Goal: Task Accomplishment & Management: Manage account settings

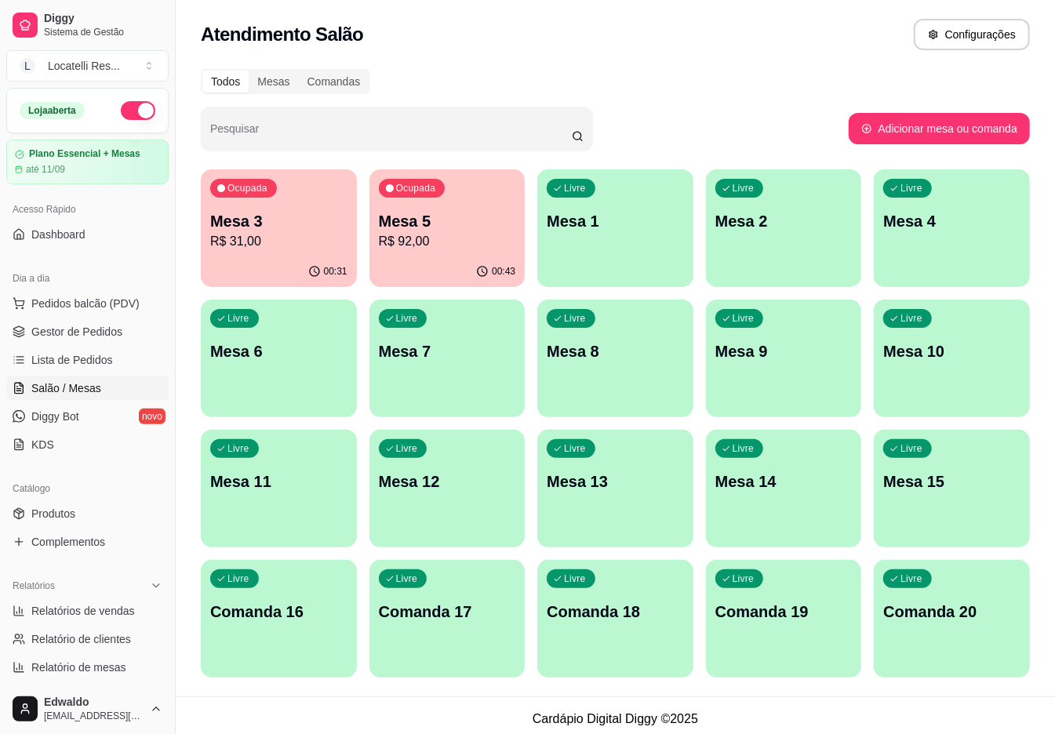
click at [242, 251] on div "Ocupada Mesa 3 R$ 31,00" at bounding box center [279, 212] width 156 height 87
click at [76, 328] on span "Gestor de Pedidos" at bounding box center [76, 332] width 91 height 16
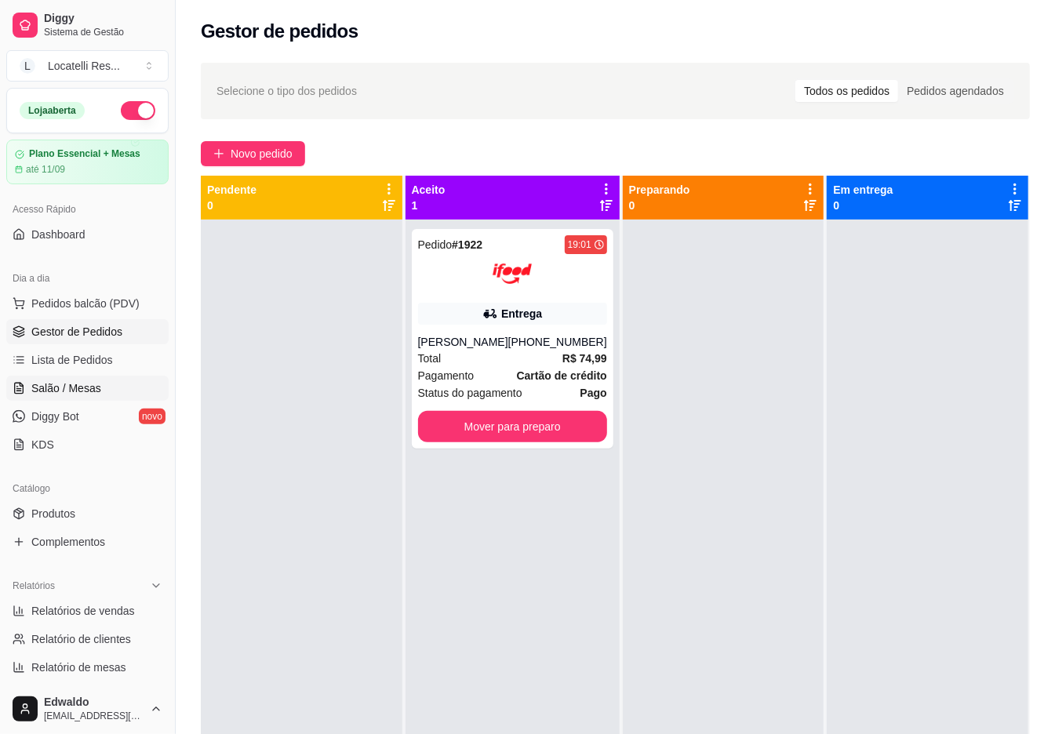
click at [73, 386] on span "Salão / Mesas" at bounding box center [66, 388] width 70 height 16
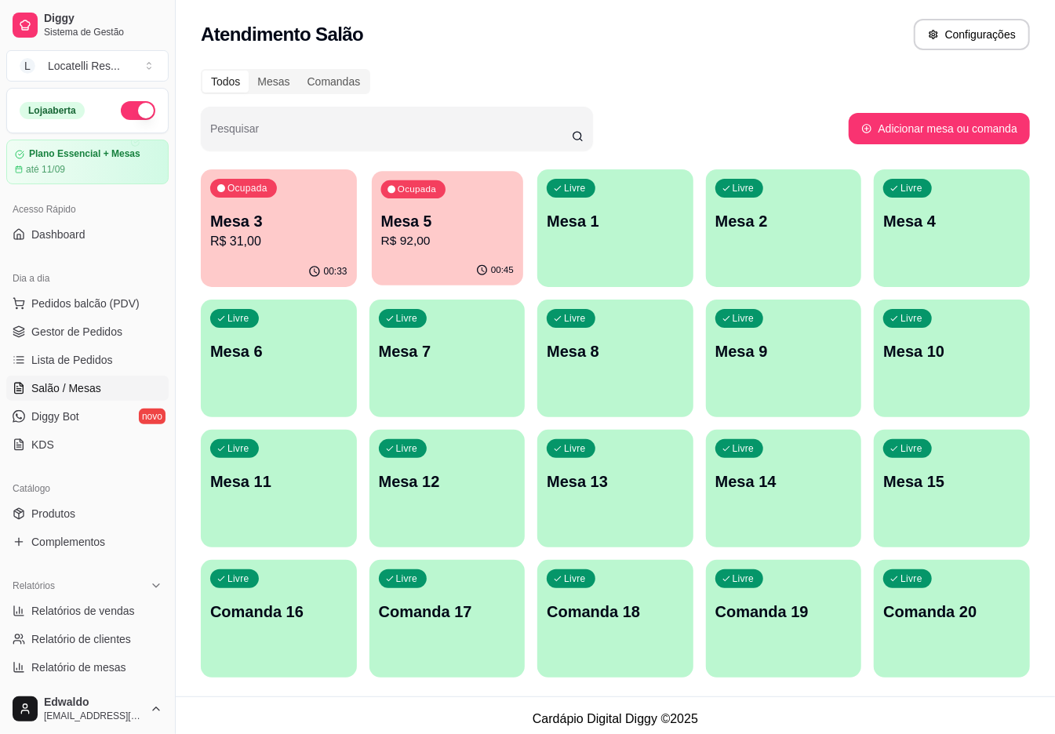
click at [408, 249] on p "R$ 92,00" at bounding box center [446, 241] width 133 height 18
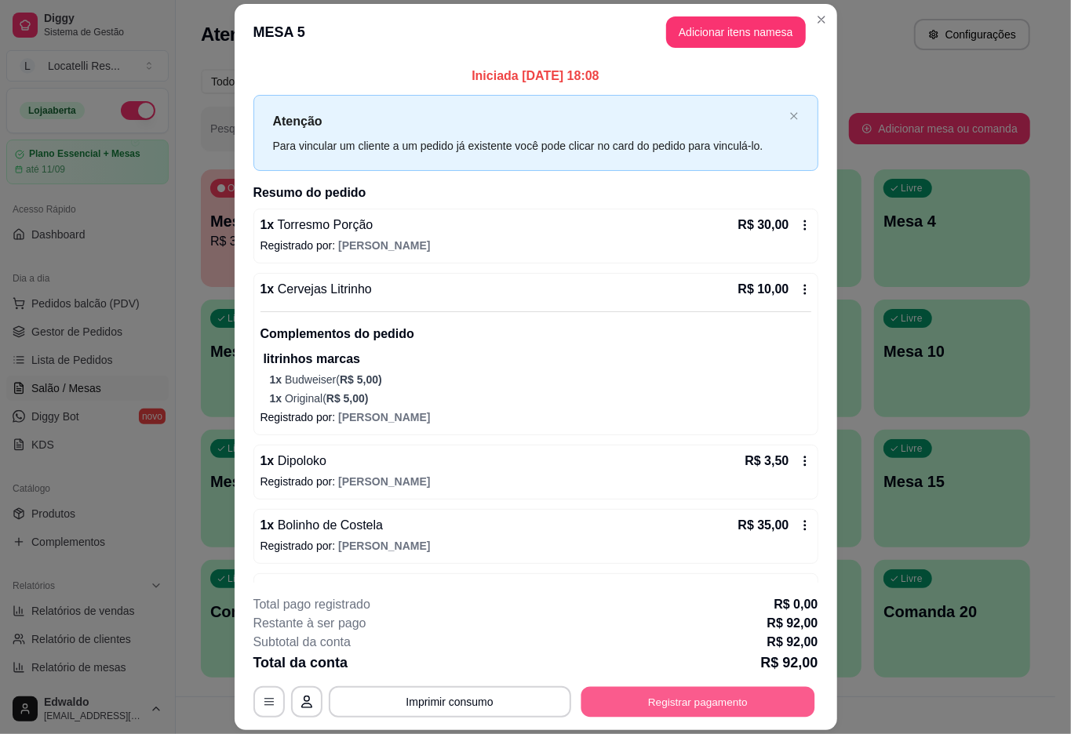
click at [762, 701] on button "Registrar pagamento" at bounding box center [697, 702] width 234 height 31
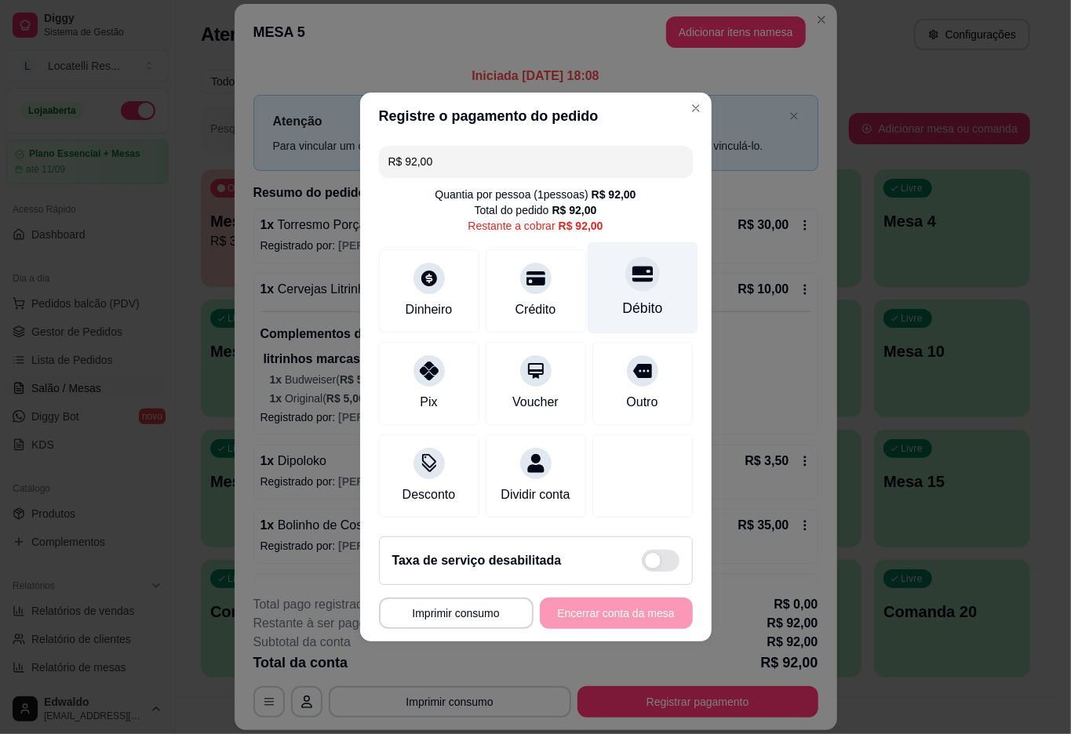
click at [625, 271] on div at bounding box center [642, 274] width 35 height 35
type input "R$ 0,00"
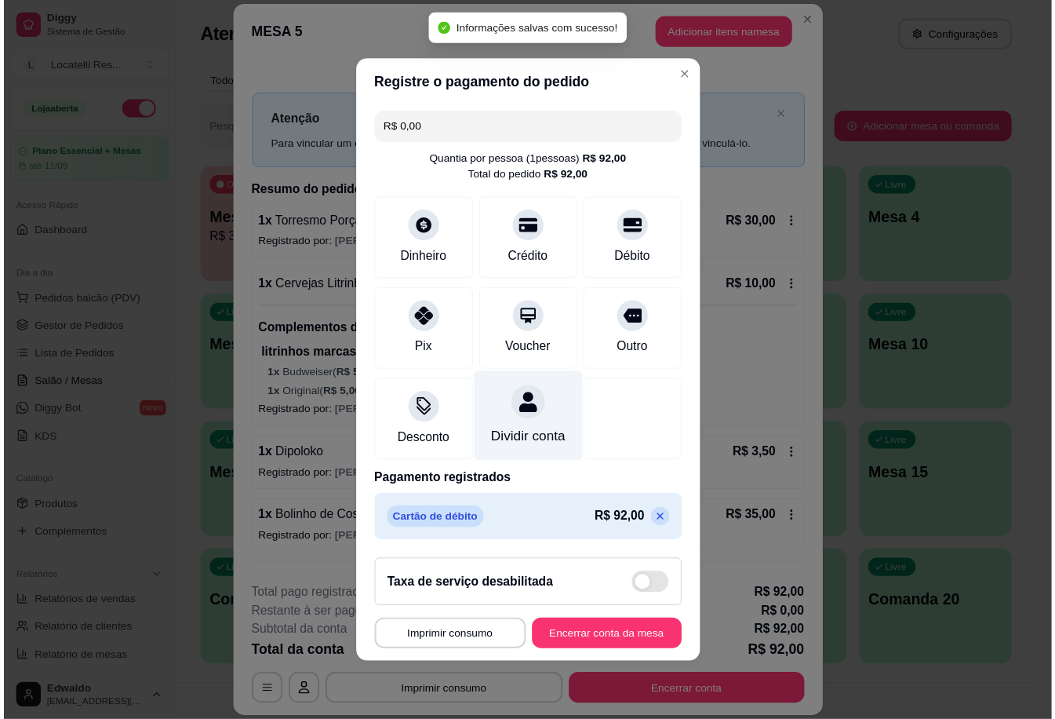
scroll to position [1, 0]
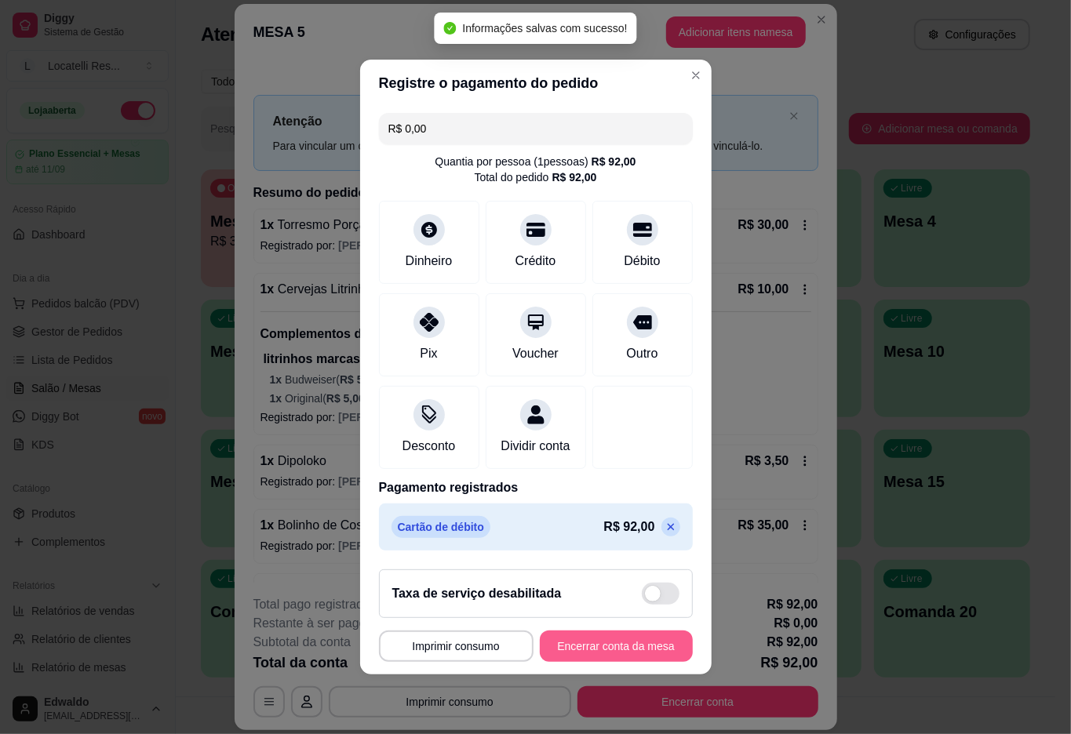
click at [570, 662] on button "Encerrar conta da mesa" at bounding box center [616, 646] width 153 height 31
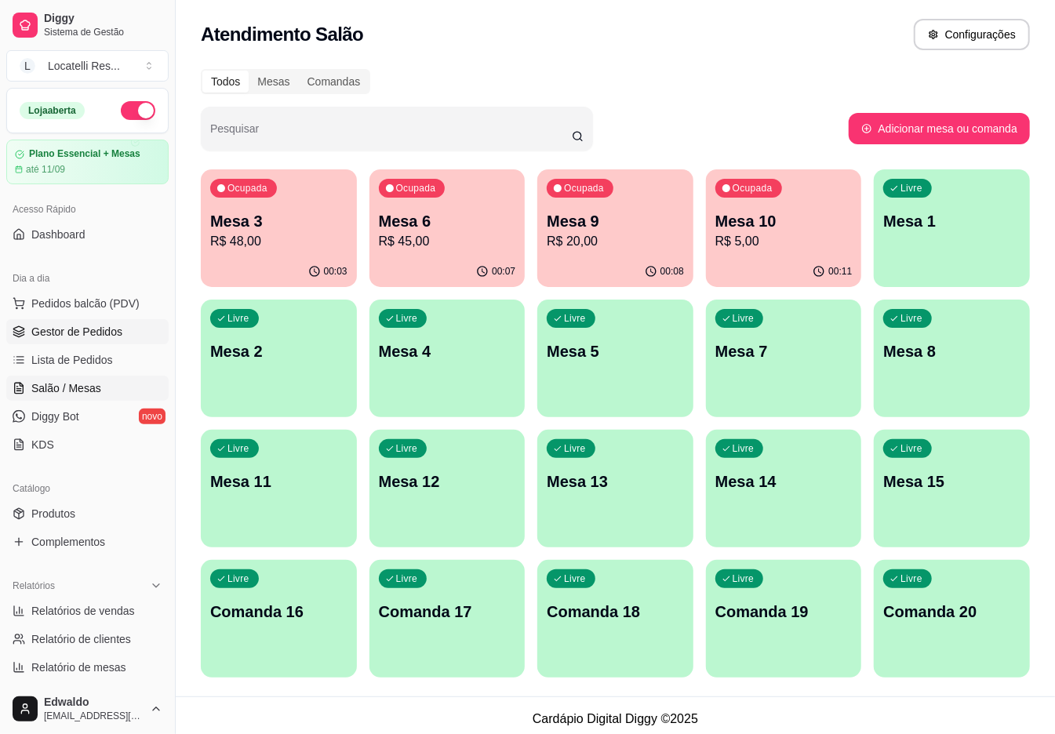
click at [74, 342] on link "Gestor de Pedidos" at bounding box center [87, 331] width 162 height 25
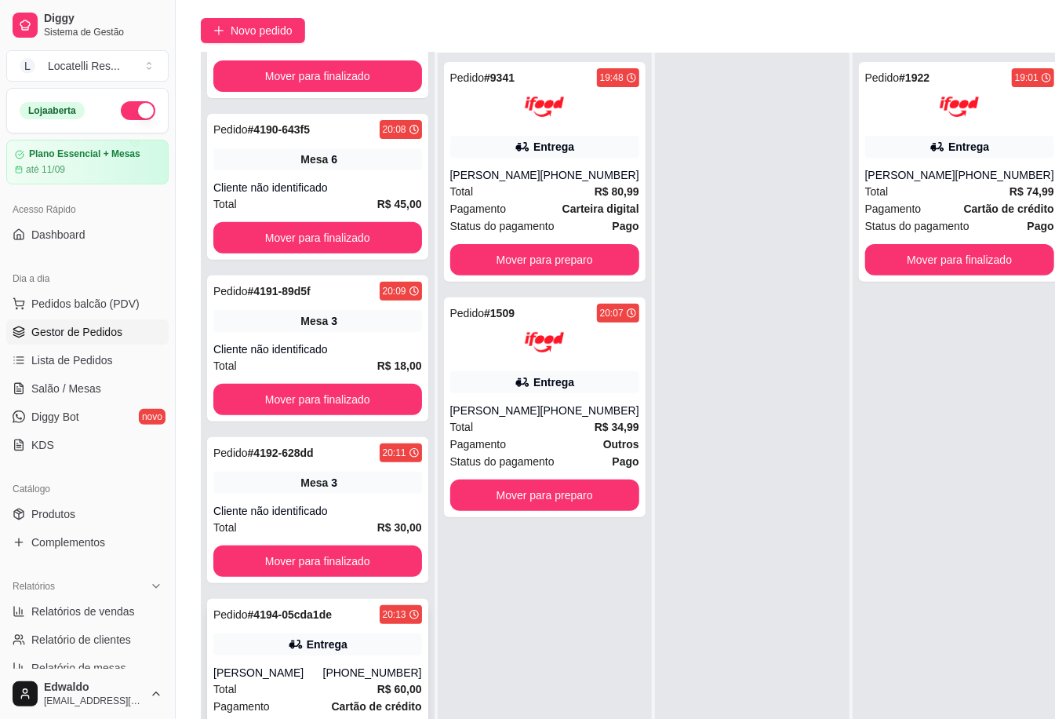
scroll to position [255, 0]
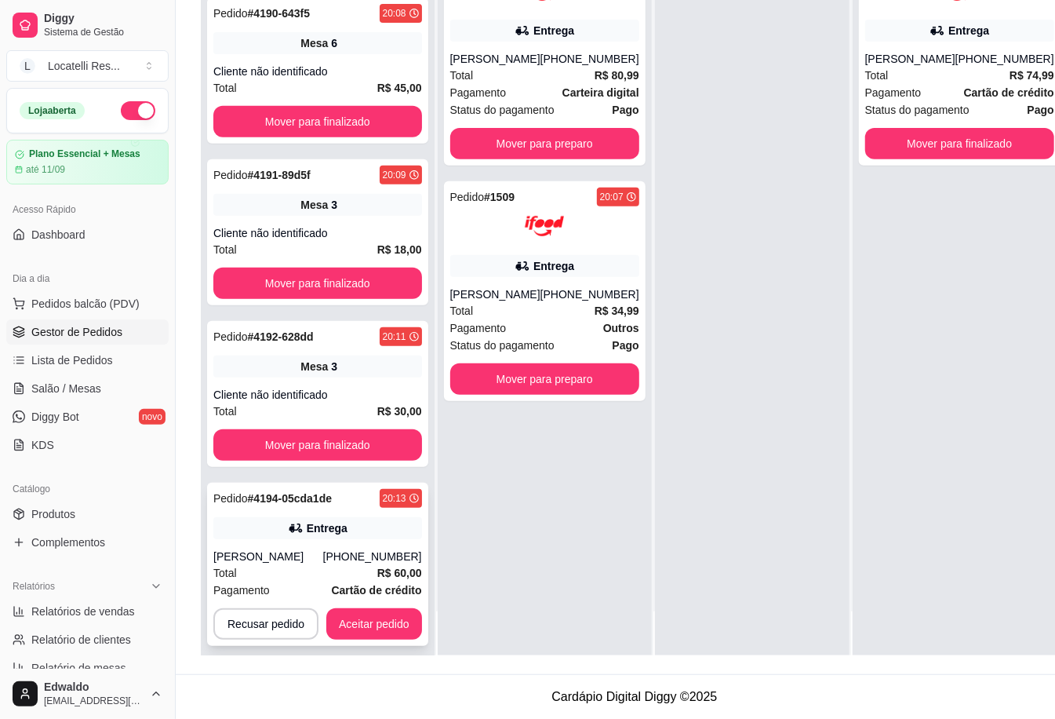
click at [345, 548] on div "[PHONE_NUMBER]" at bounding box center [372, 556] width 99 height 16
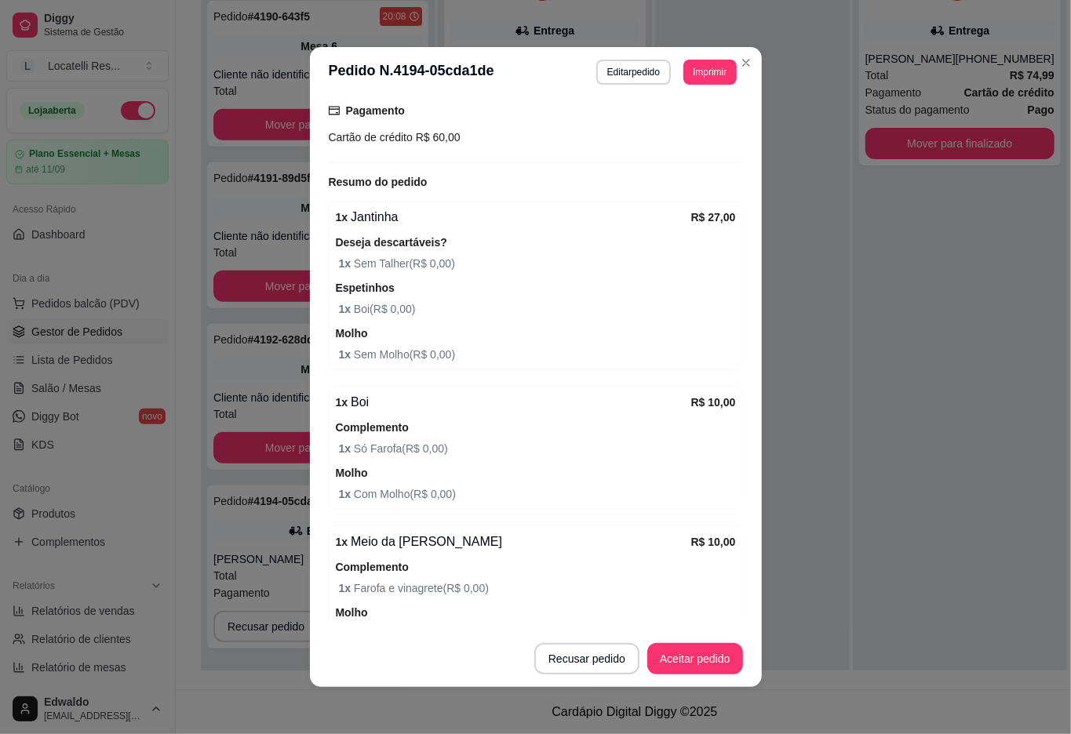
scroll to position [522, 0]
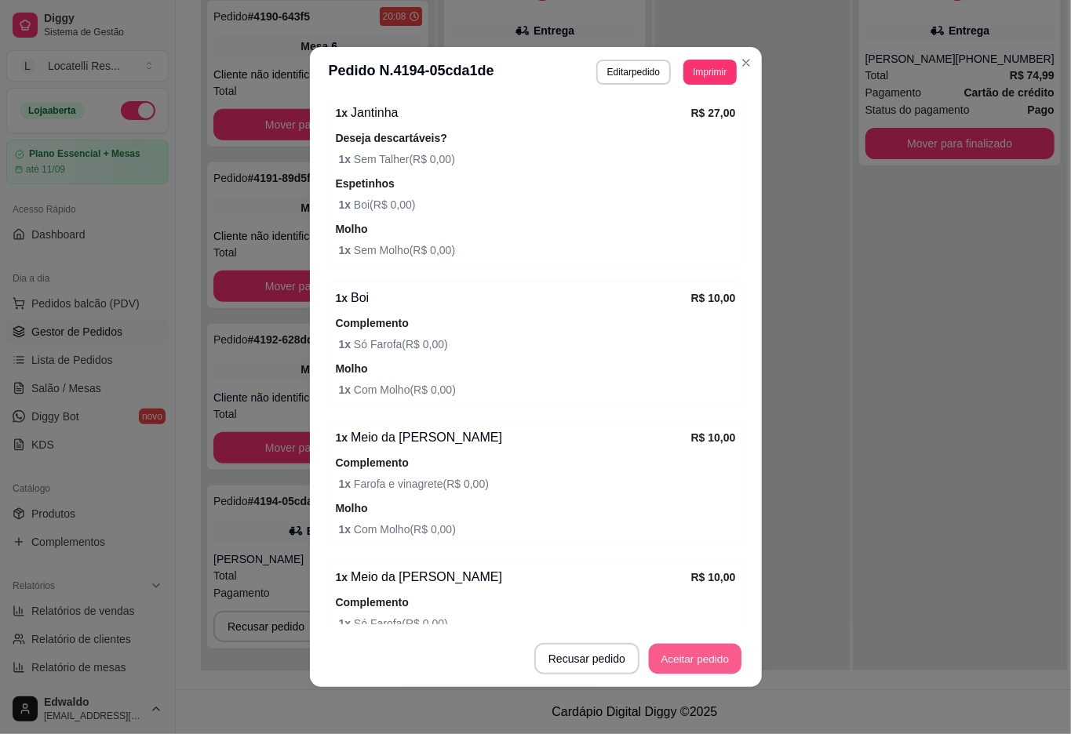
click at [704, 672] on button "Aceitar pedido" at bounding box center [695, 659] width 93 height 31
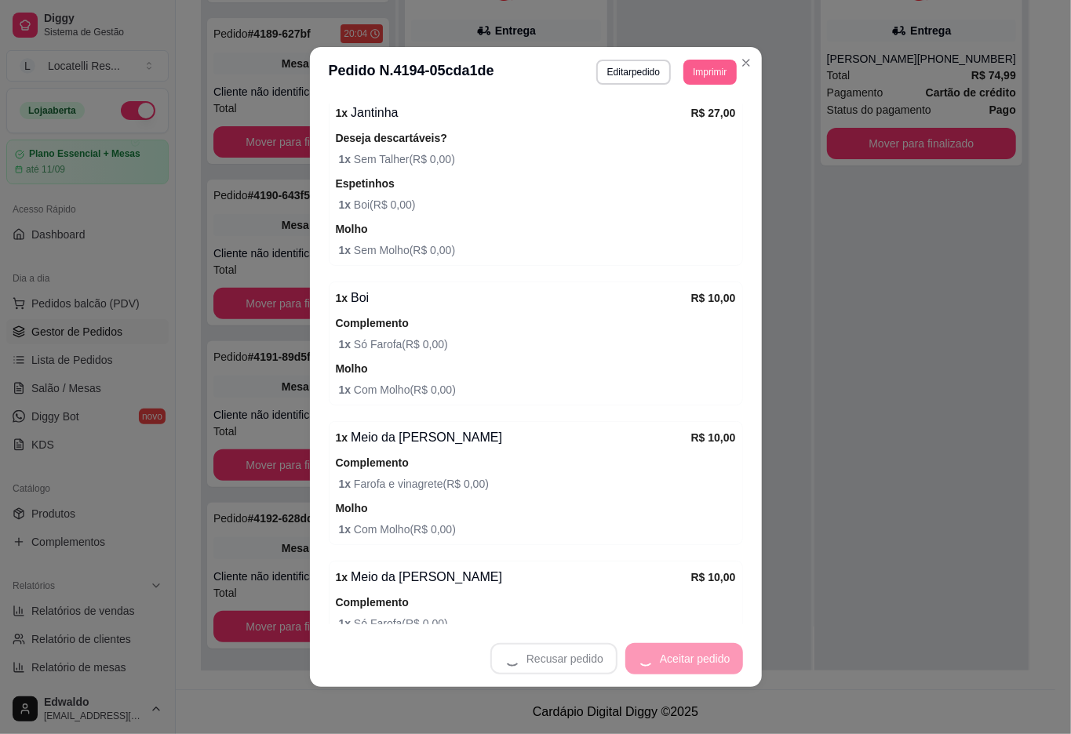
scroll to position [92, 0]
click at [693, 80] on button "Imprimir" at bounding box center [709, 72] width 53 height 25
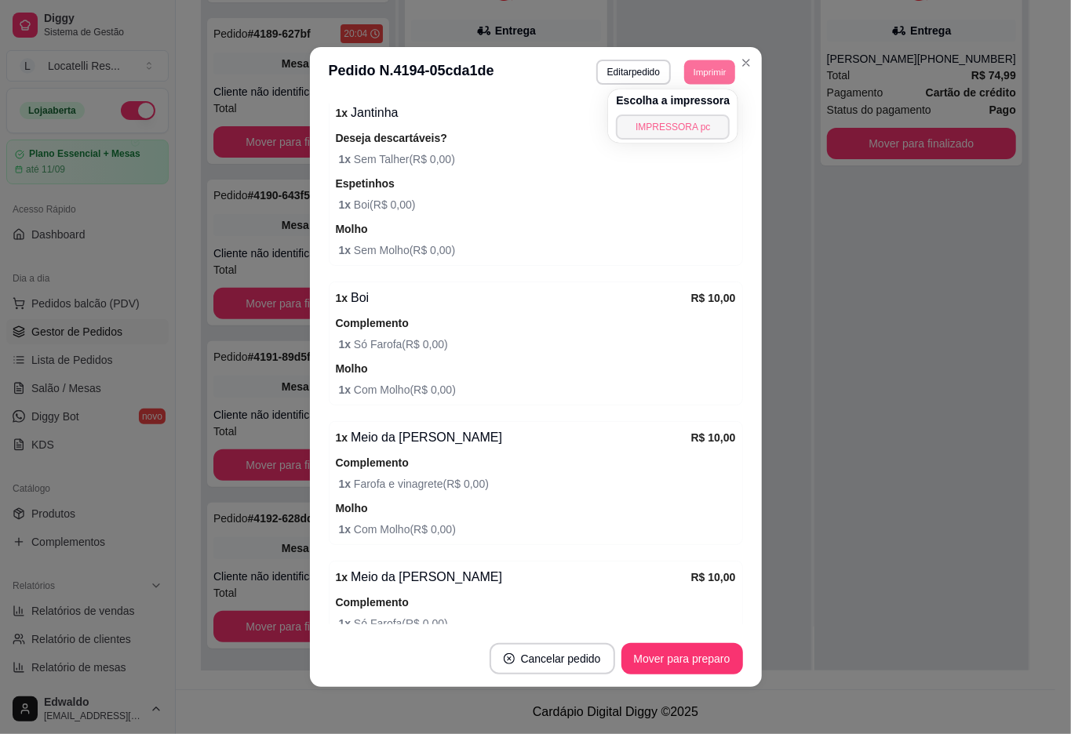
click at [662, 133] on button "IMPRESSORA pc" at bounding box center [673, 127] width 114 height 25
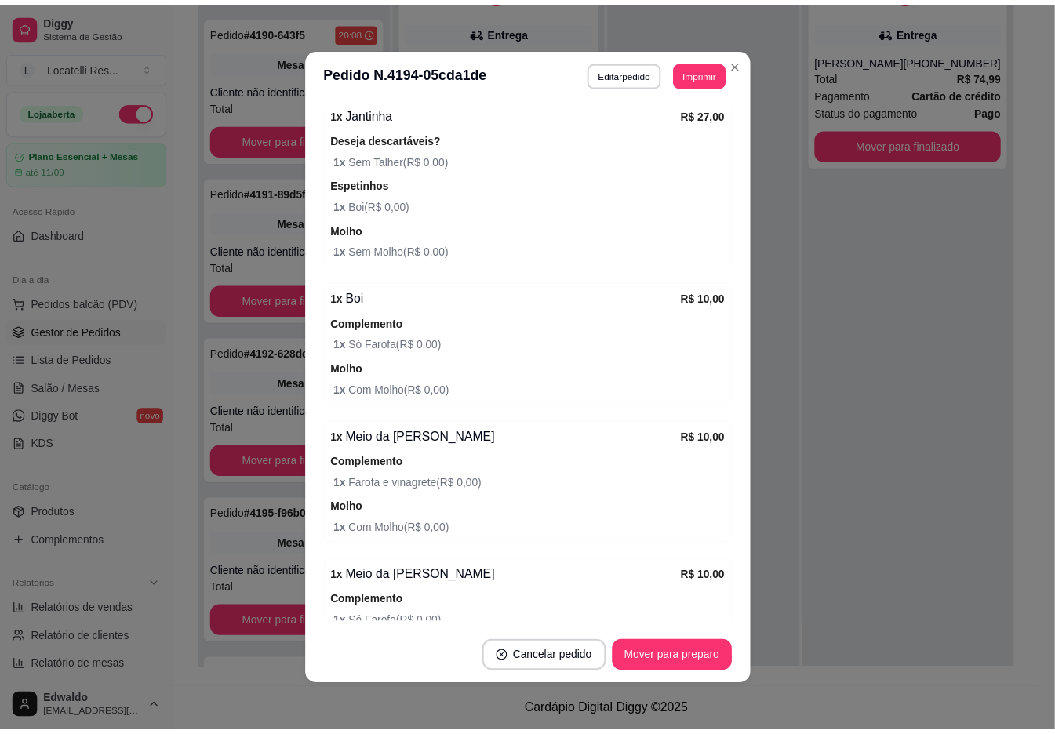
scroll to position [271, 0]
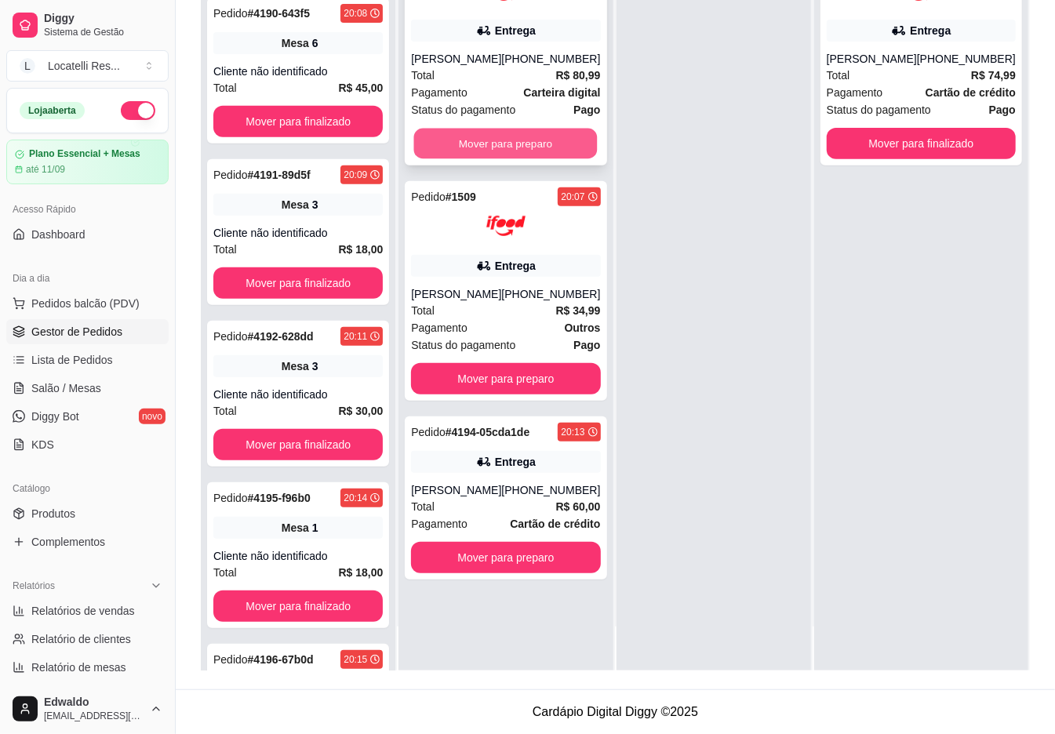
click at [510, 155] on button "Mover para preparo" at bounding box center [506, 144] width 184 height 31
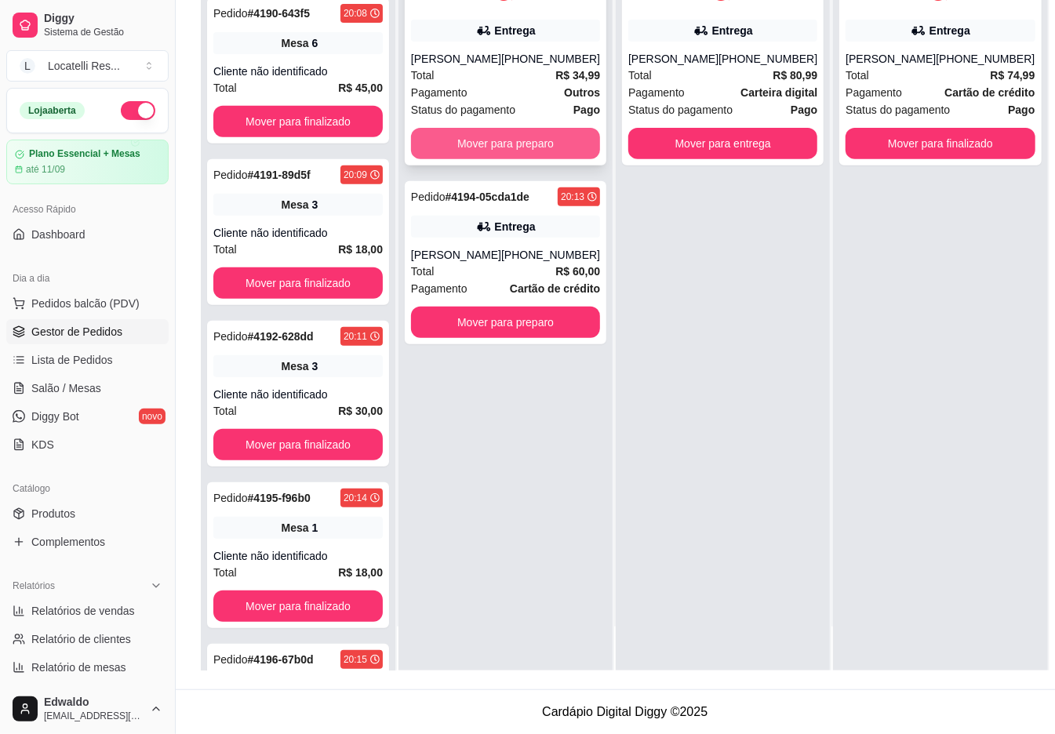
click at [528, 145] on button "Mover para preparo" at bounding box center [505, 143] width 189 height 31
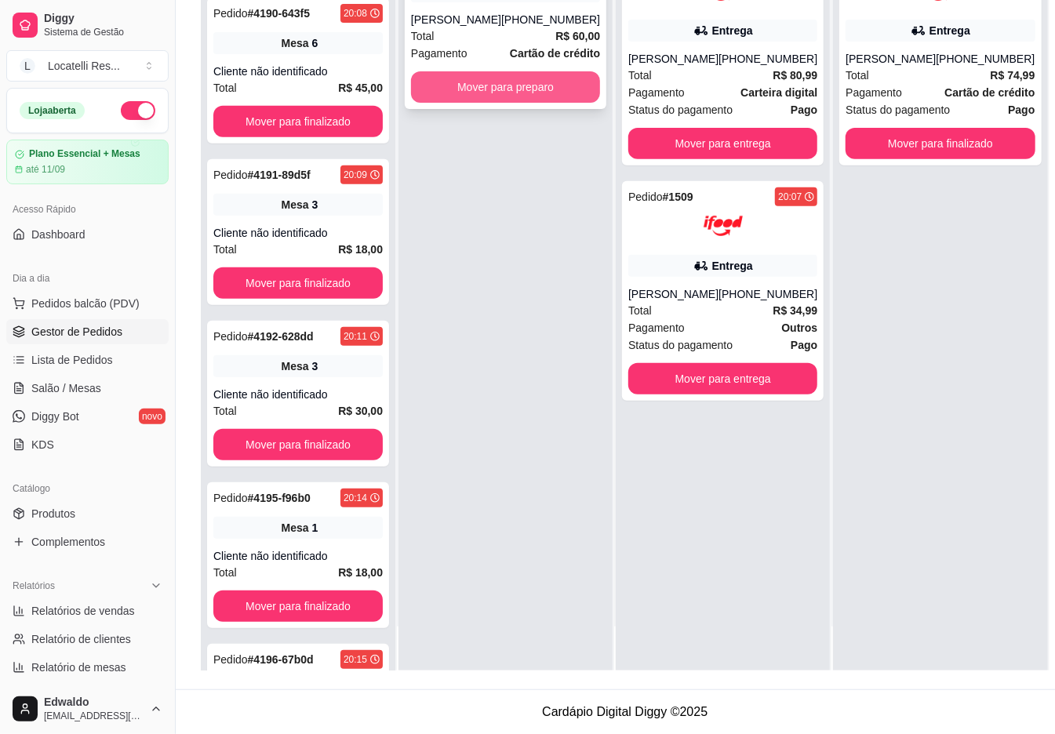
click at [528, 98] on button "Mover para preparo" at bounding box center [505, 86] width 189 height 31
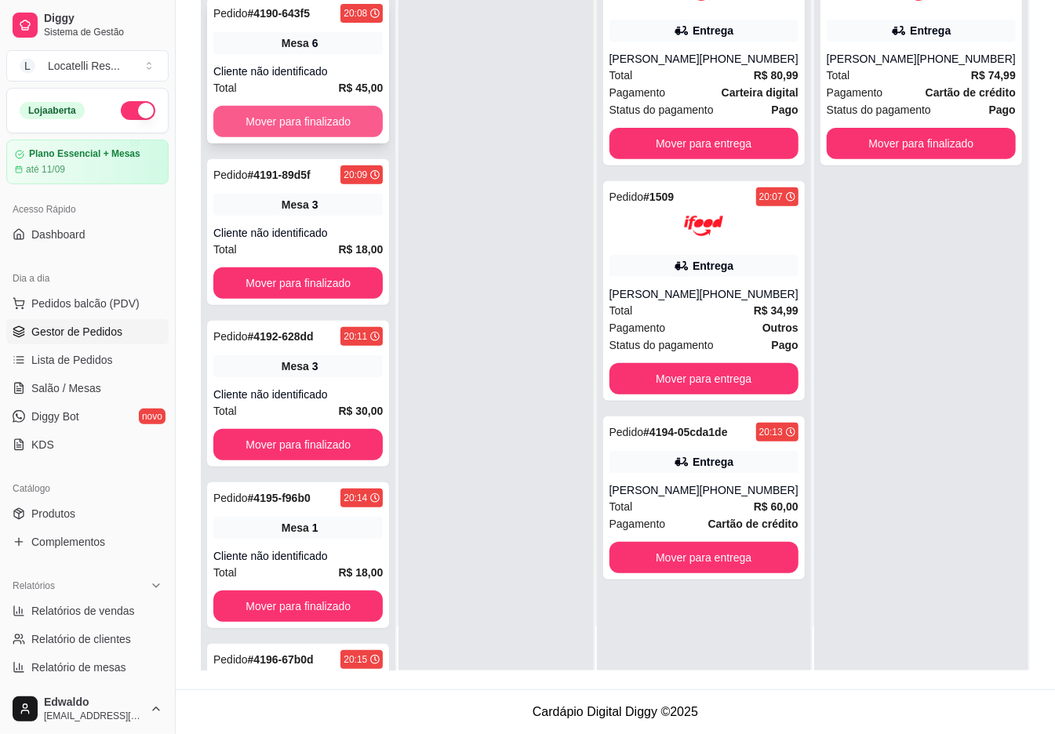
click at [323, 110] on button "Mover para finalizado" at bounding box center [297, 121] width 169 height 31
click at [323, 110] on button "Mover para finalizado" at bounding box center [298, 122] width 165 height 31
click at [324, 121] on button "Mover para finalizado" at bounding box center [298, 122] width 165 height 31
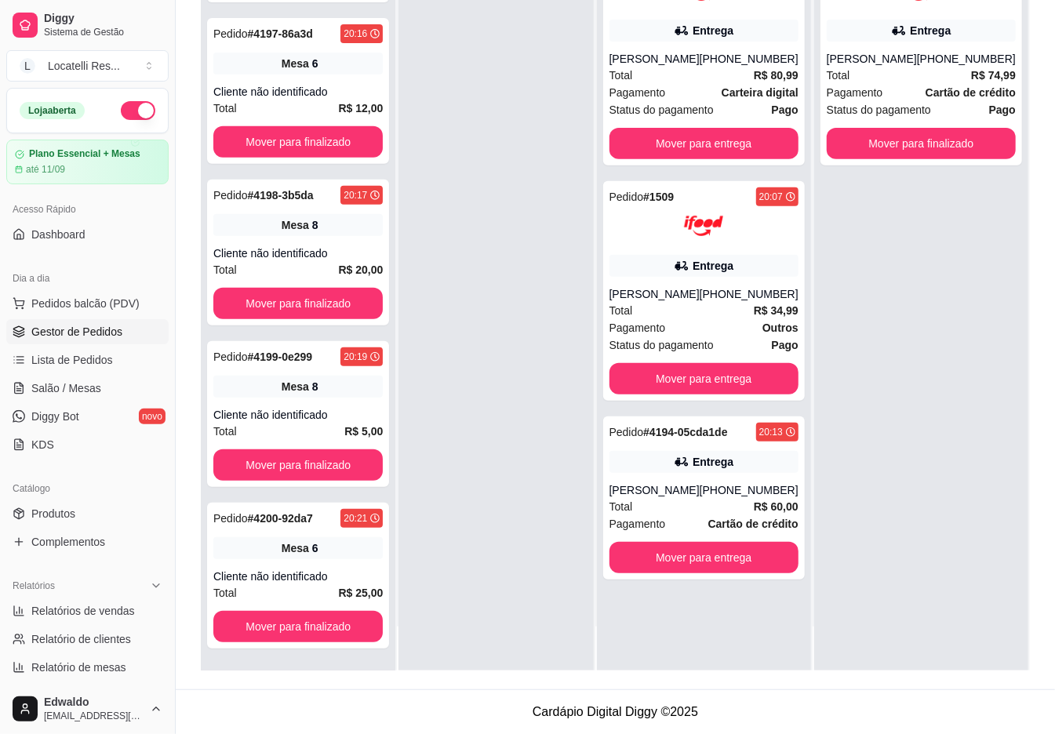
scroll to position [254, 0]
click at [324, 121] on div "Pedido # 4197-86a3d 20:16 Mesa 6 Cliente não identificado Total R$ 12,00 Mover …" at bounding box center [298, 91] width 182 height 146
click at [293, 127] on button "Mover para finalizado" at bounding box center [297, 141] width 169 height 31
click at [300, 133] on button "Mover para finalizado" at bounding box center [298, 142] width 165 height 31
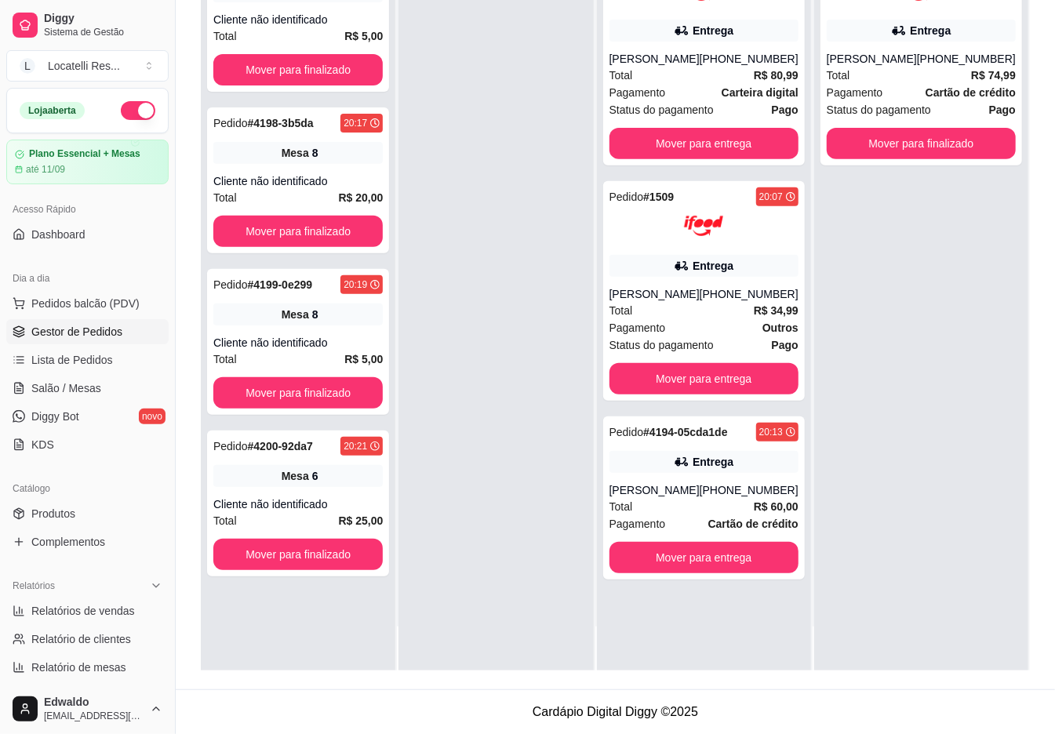
scroll to position [0, 0]
click at [300, 133] on div "Pedido # 4198-3b5da 20:17 Mesa 8 Cliente não identificado Total R$ 20,00 Mover …" at bounding box center [298, 180] width 182 height 146
click at [315, 64] on button "Mover para finalizado" at bounding box center [297, 69] width 169 height 31
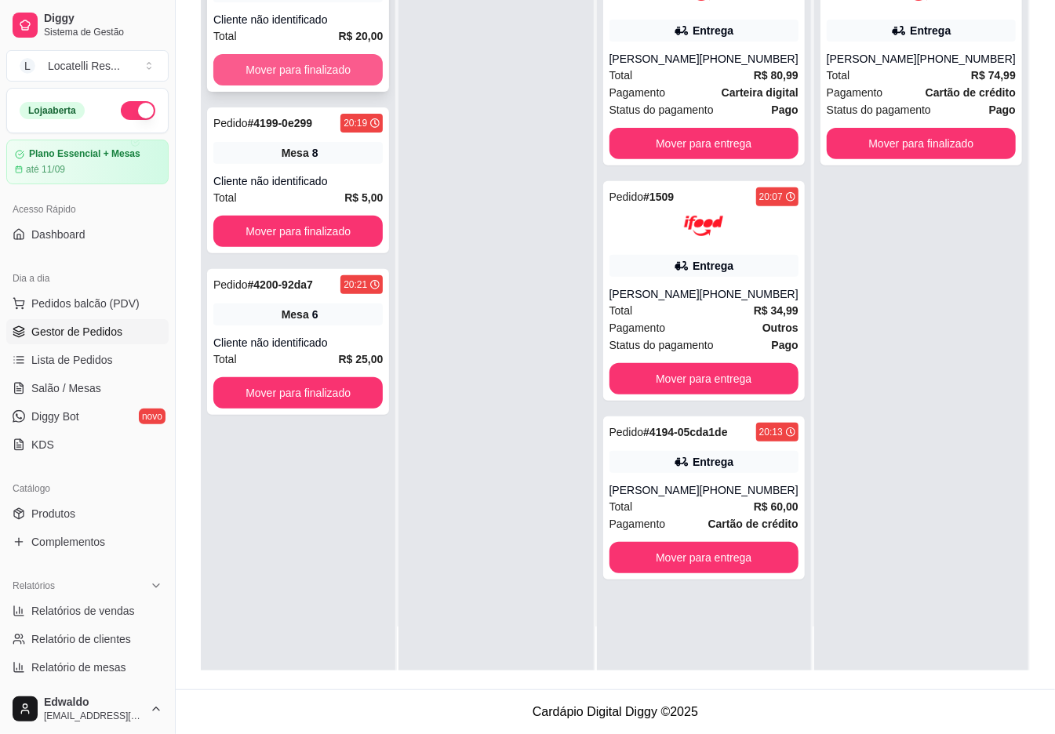
click at [315, 66] on button "Mover para finalizado" at bounding box center [297, 69] width 169 height 31
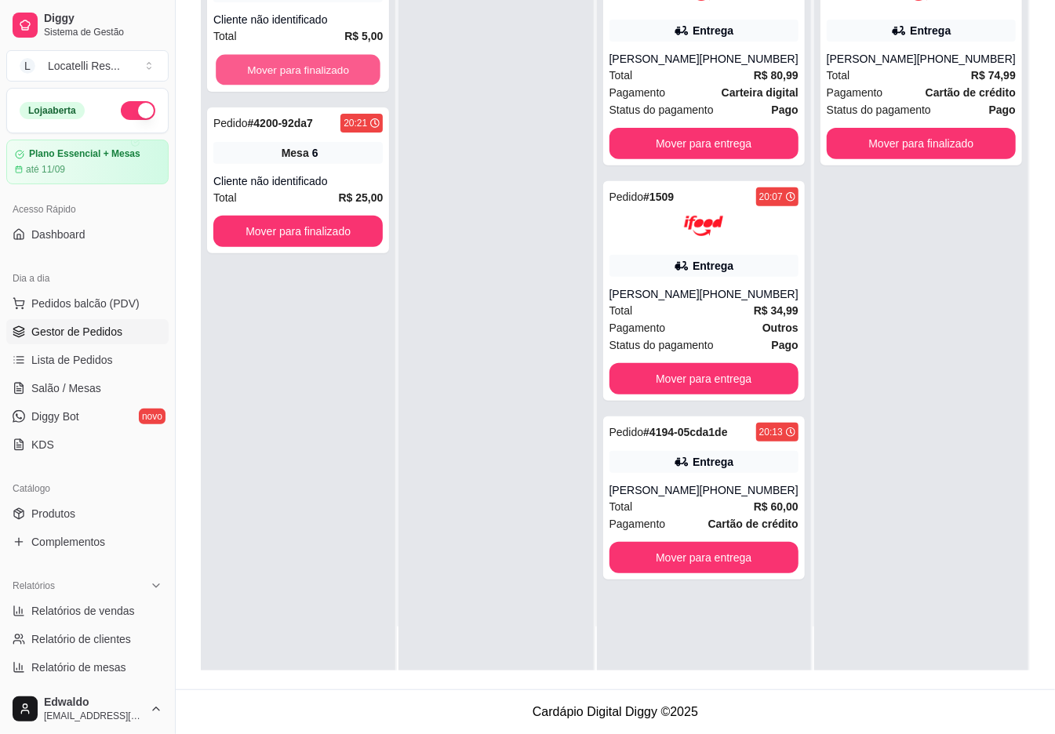
click at [315, 66] on button "Mover para finalizado" at bounding box center [298, 70] width 165 height 31
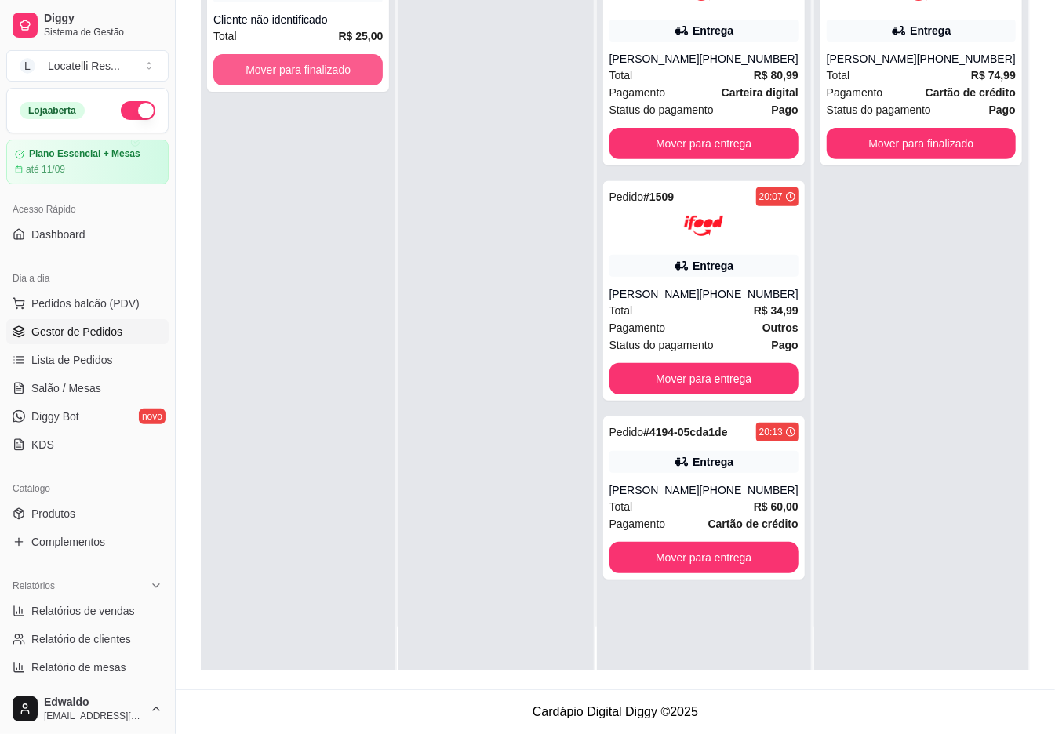
click at [315, 66] on button "Mover para finalizado" at bounding box center [297, 69] width 169 height 31
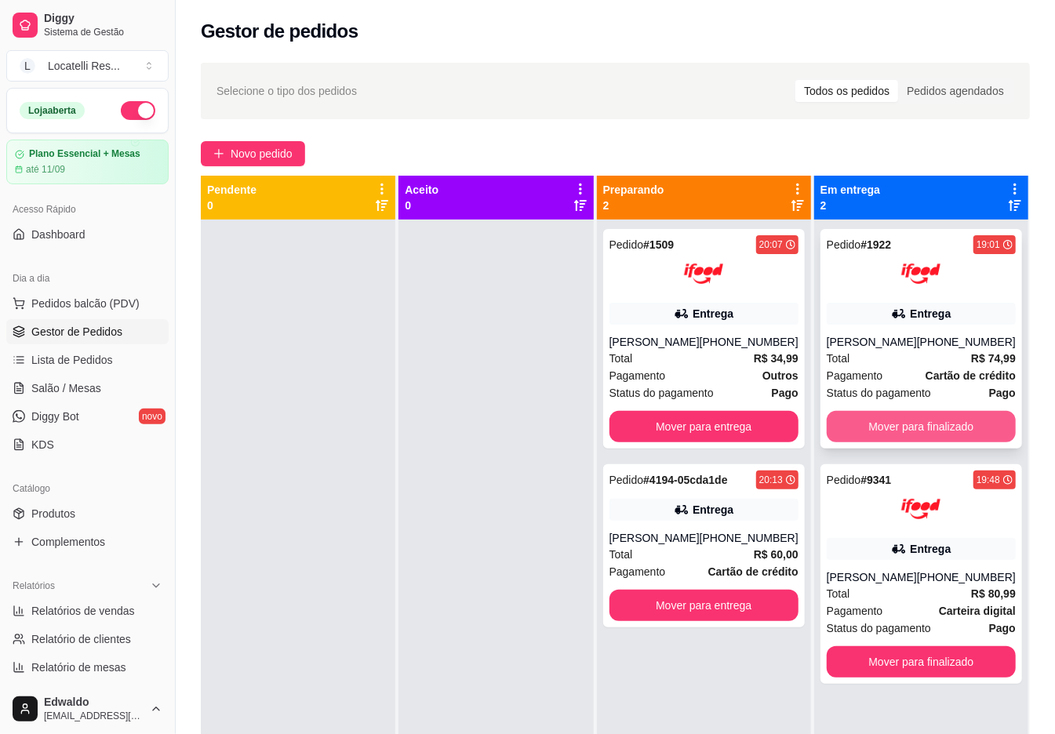
click at [915, 440] on button "Mover para finalizado" at bounding box center [921, 426] width 189 height 31
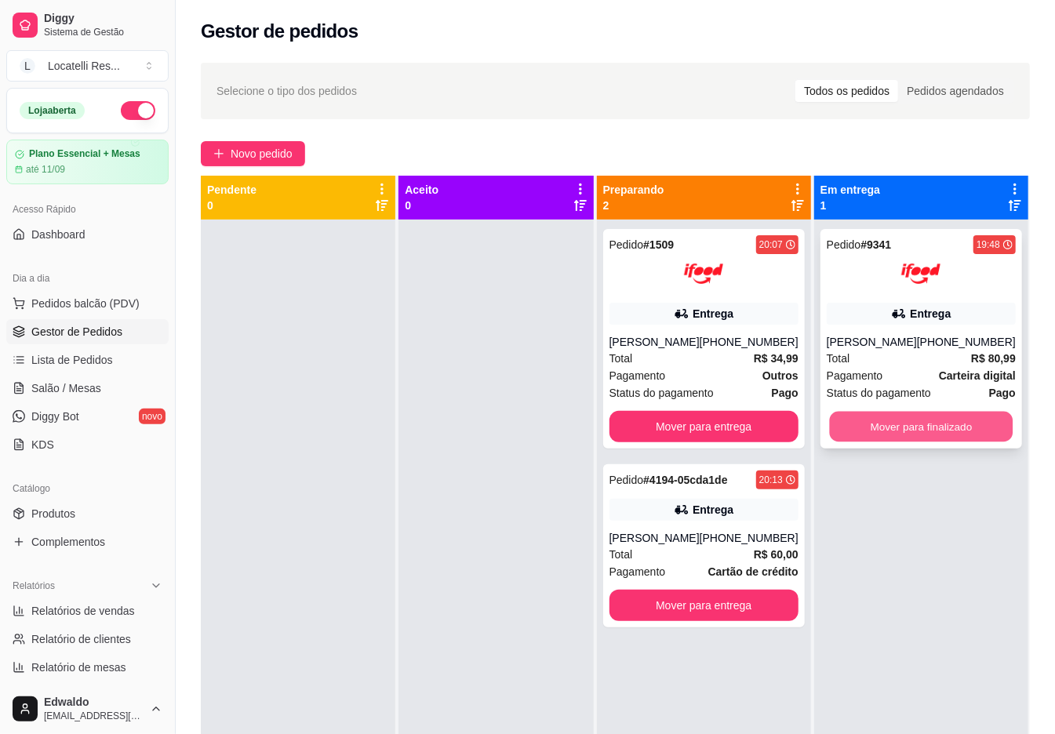
click at [915, 428] on button "Mover para finalizado" at bounding box center [921, 427] width 184 height 31
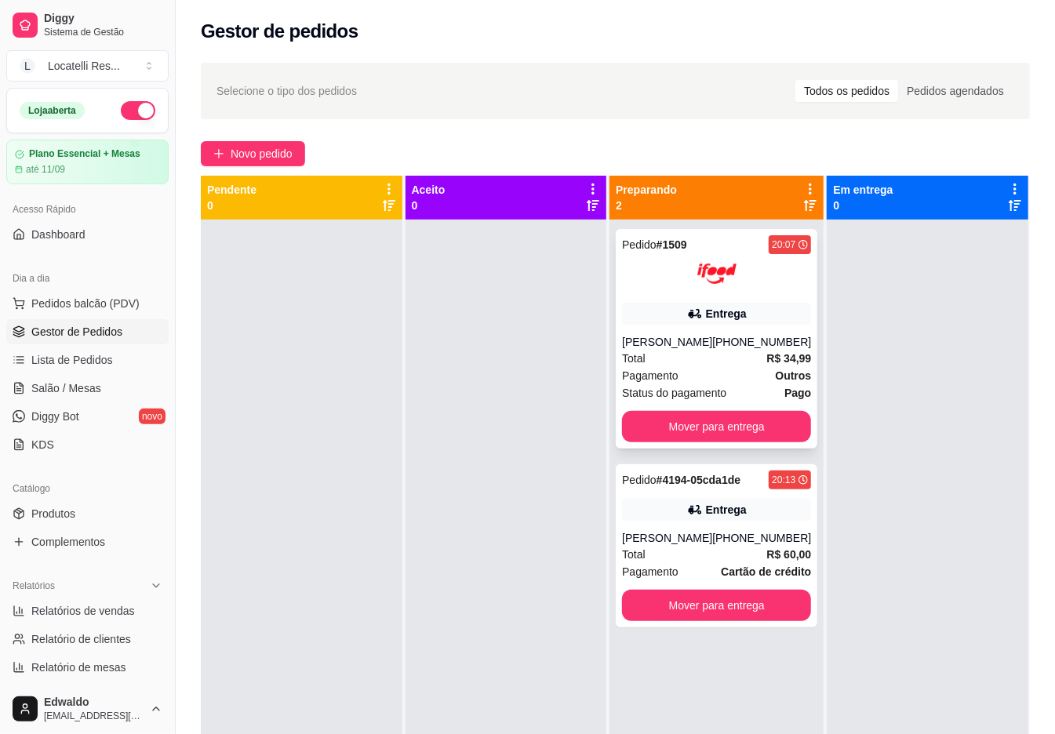
click at [729, 336] on div "[PHONE_NUMBER]" at bounding box center [761, 342] width 99 height 16
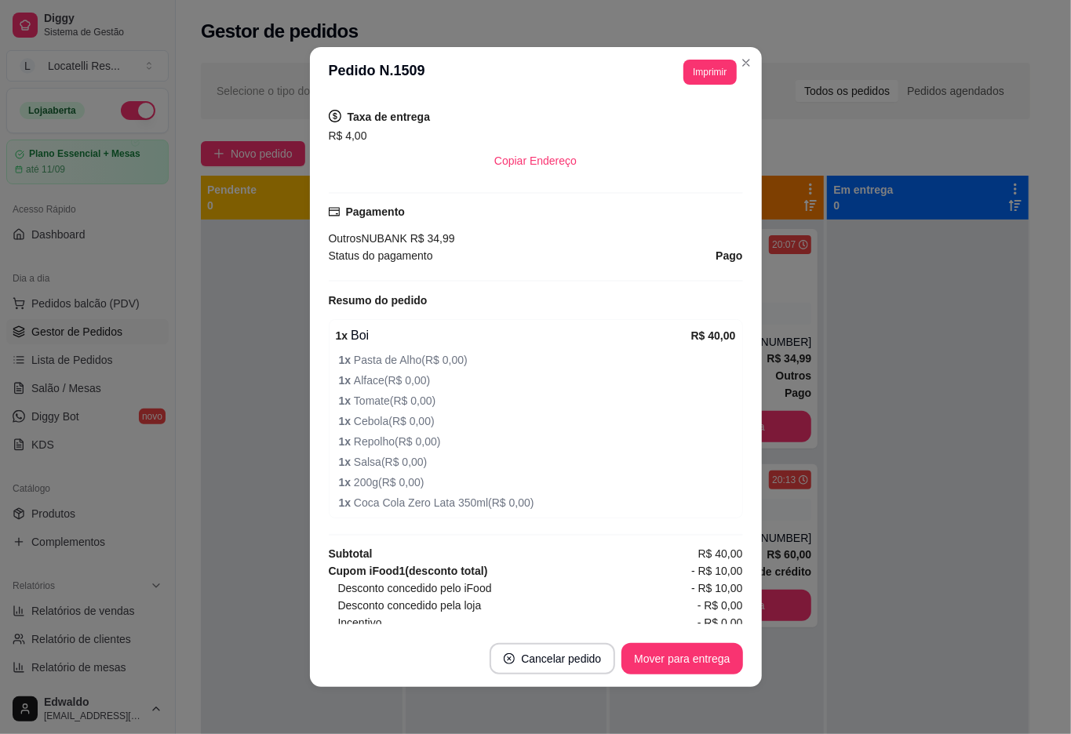
scroll to position [418, 0]
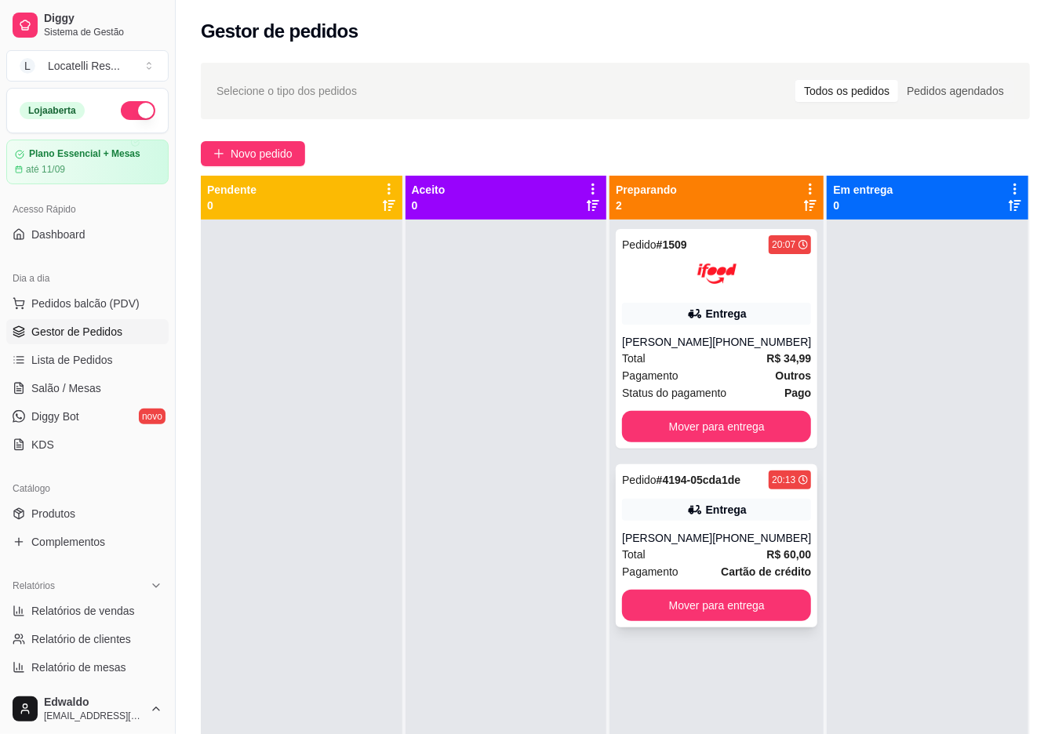
drag, startPoint x: 711, startPoint y: 515, endPoint x: 712, endPoint y: 507, distance: 8.8
click at [712, 507] on div "Entrega" at bounding box center [726, 510] width 41 height 16
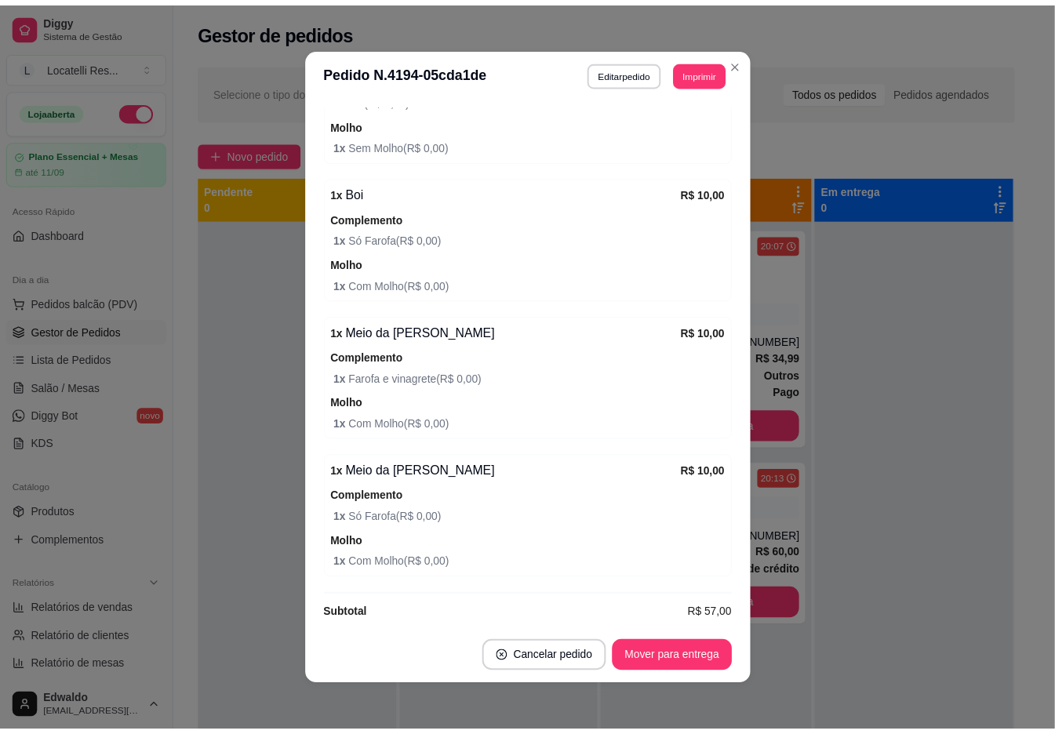
scroll to position [660, 0]
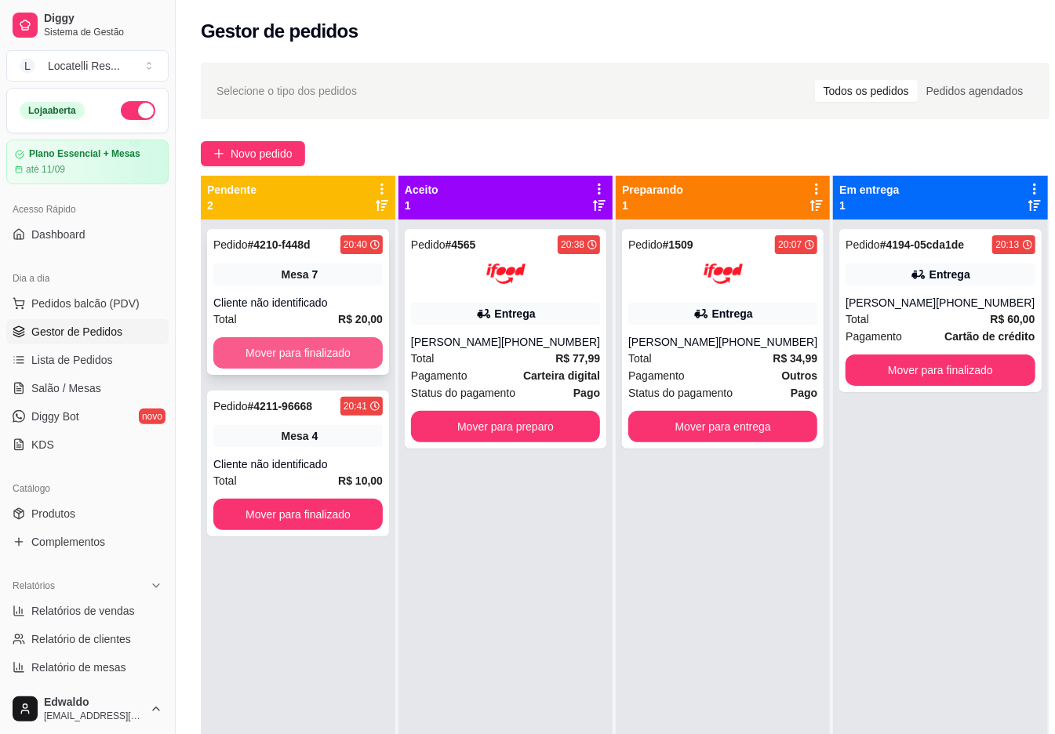
click at [304, 353] on button "Mover para finalizado" at bounding box center [297, 352] width 169 height 31
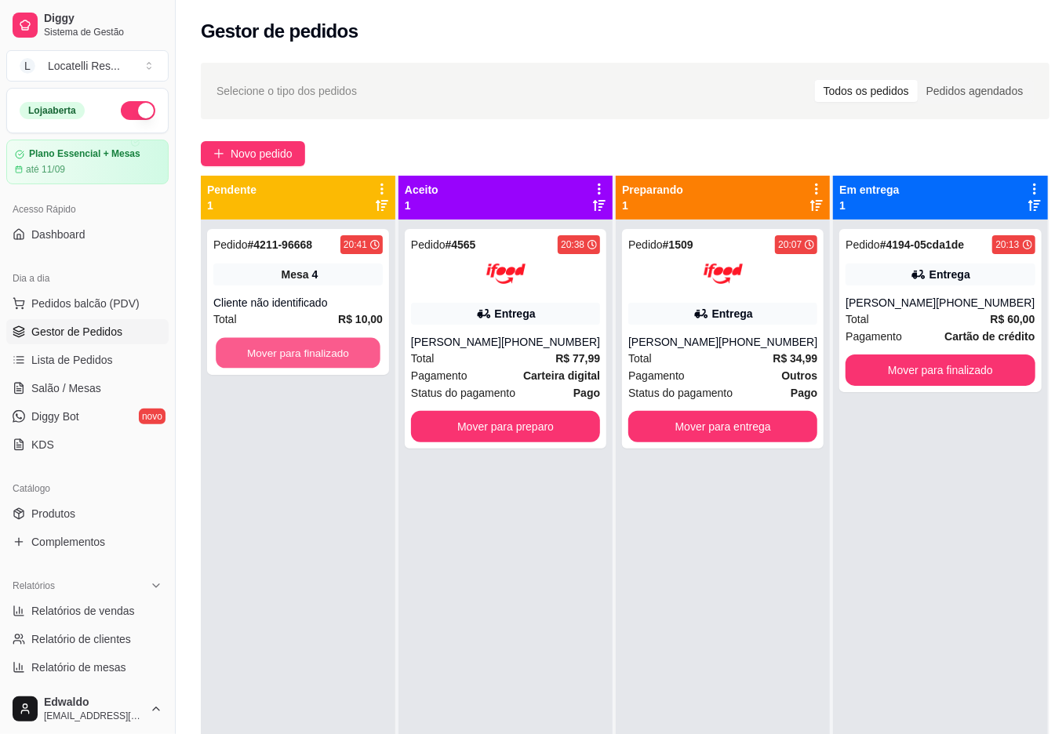
click at [304, 353] on button "Mover para finalizado" at bounding box center [298, 353] width 165 height 31
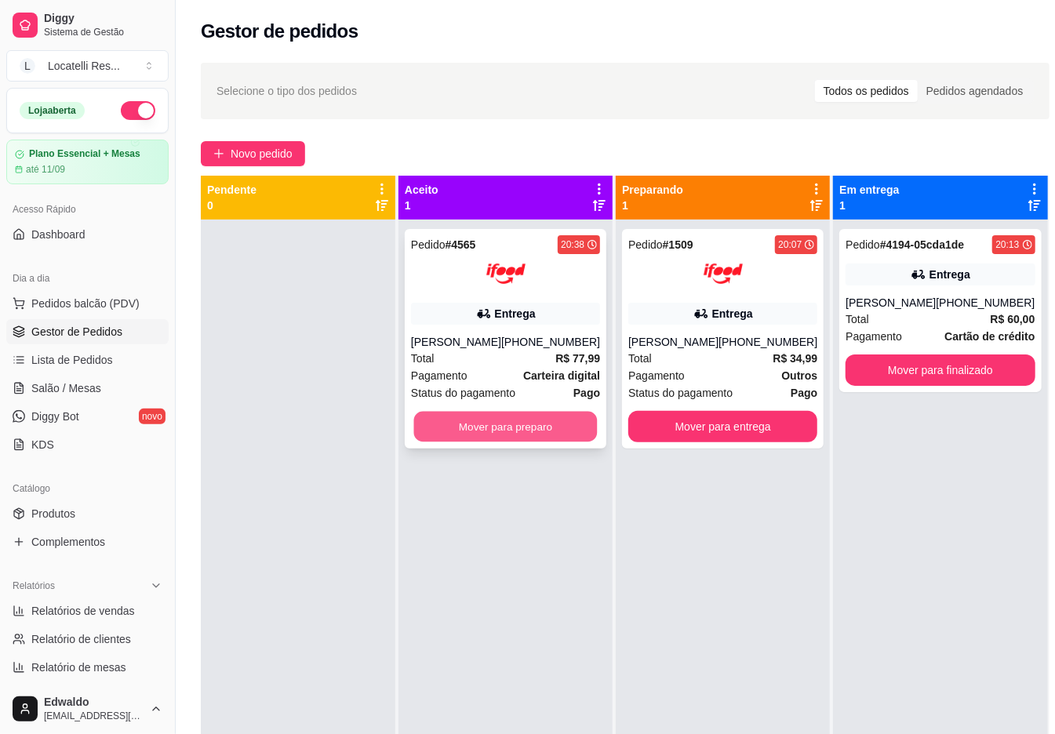
click at [461, 438] on button "Mover para preparo" at bounding box center [506, 427] width 184 height 31
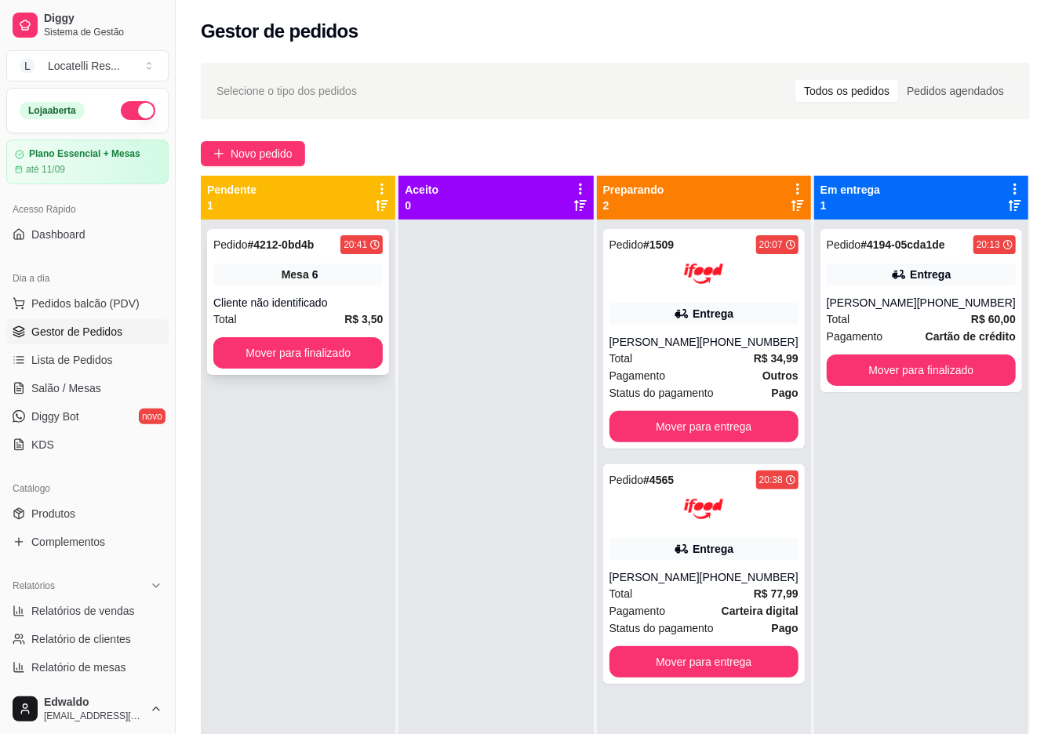
click at [323, 374] on div "Pedido # 4212-0bd4b 20:41 Mesa 6 Cliente não identificado Total R$ 3,50 Mover p…" at bounding box center [298, 302] width 182 height 146
click at [351, 348] on button "Mover para finalizado" at bounding box center [297, 352] width 169 height 31
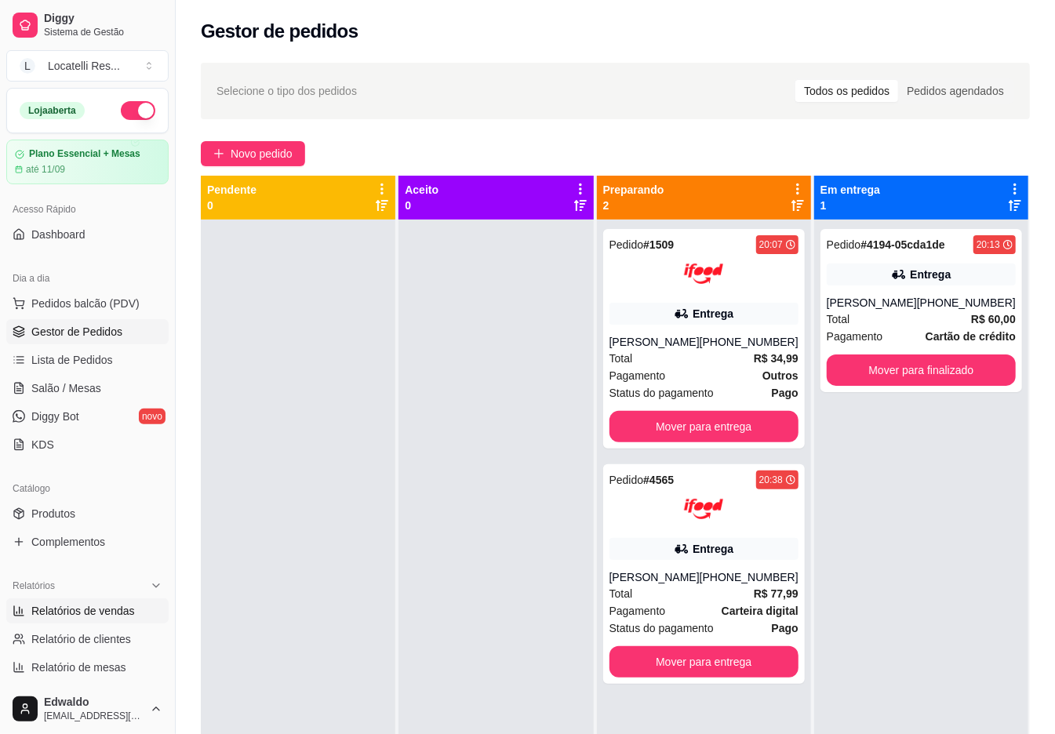
click at [94, 618] on span "Relatórios de vendas" at bounding box center [83, 611] width 104 height 16
select select "ALL"
select select "0"
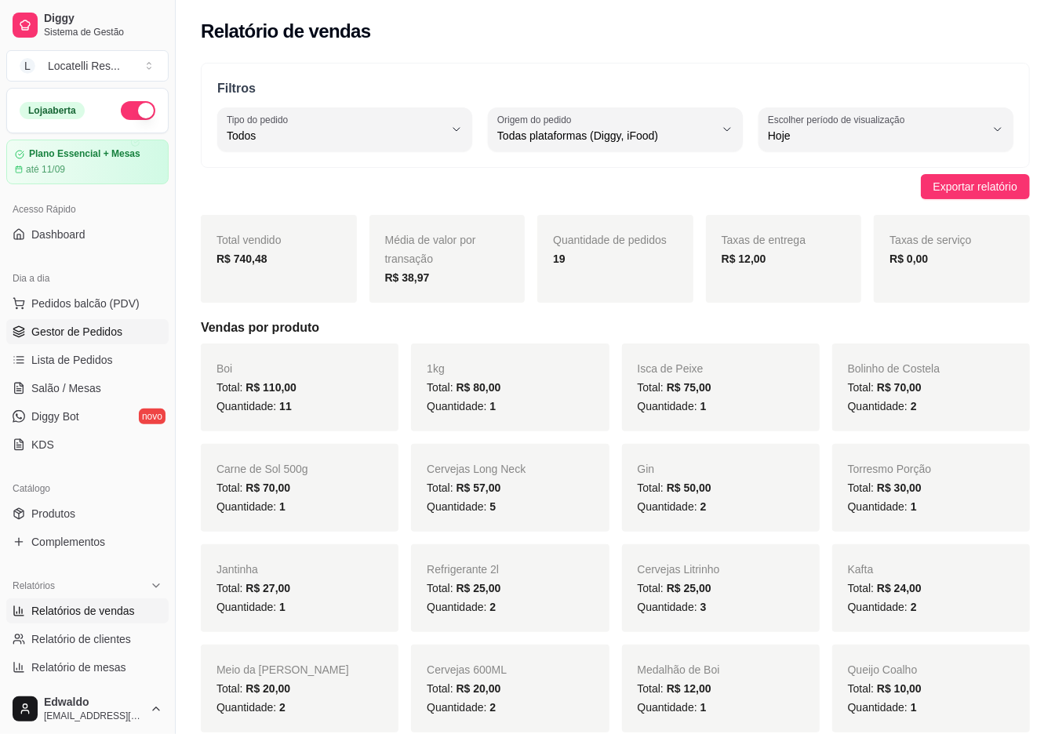
click at [86, 333] on span "Gestor de Pedidos" at bounding box center [76, 332] width 91 height 16
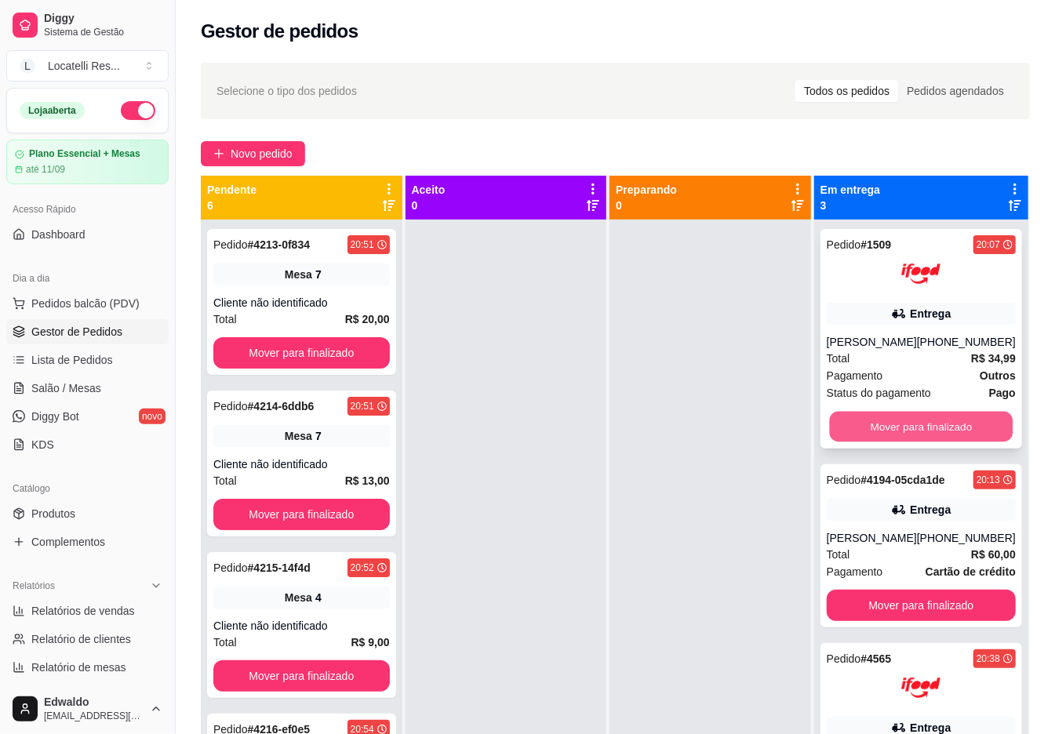
click at [874, 421] on button "Mover para finalizado" at bounding box center [921, 427] width 184 height 31
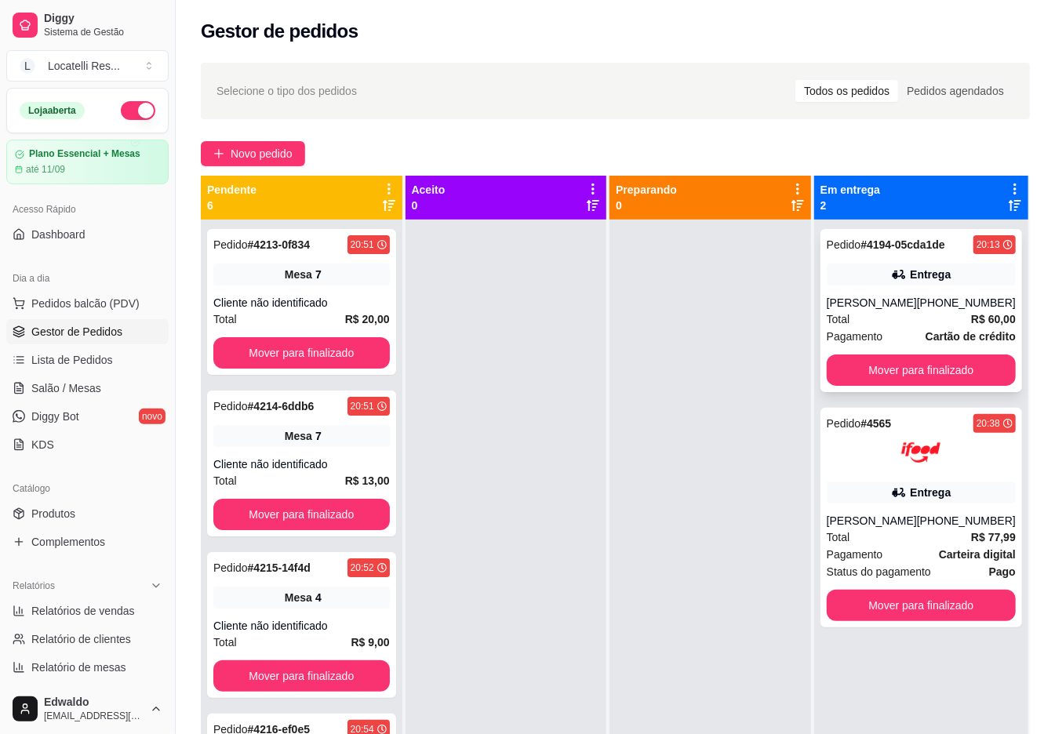
click at [872, 343] on span "Pagamento" at bounding box center [855, 336] width 56 height 17
click at [877, 383] on button "Mover para finalizado" at bounding box center [921, 370] width 189 height 31
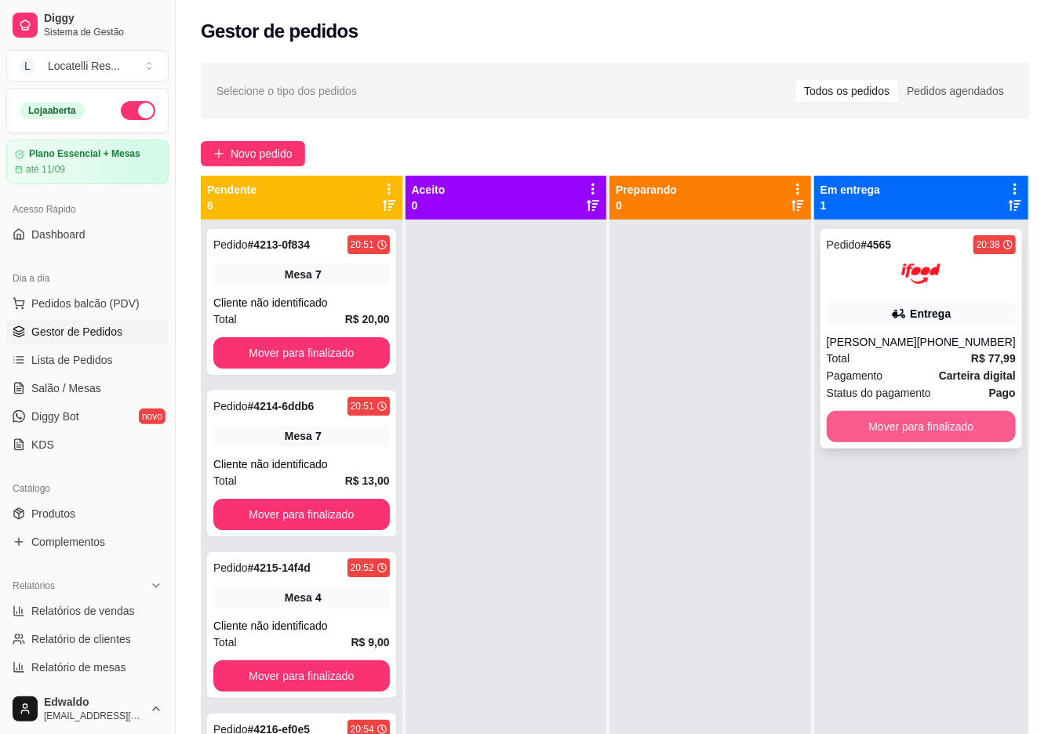
click at [863, 442] on button "Mover para finalizado" at bounding box center [921, 426] width 189 height 31
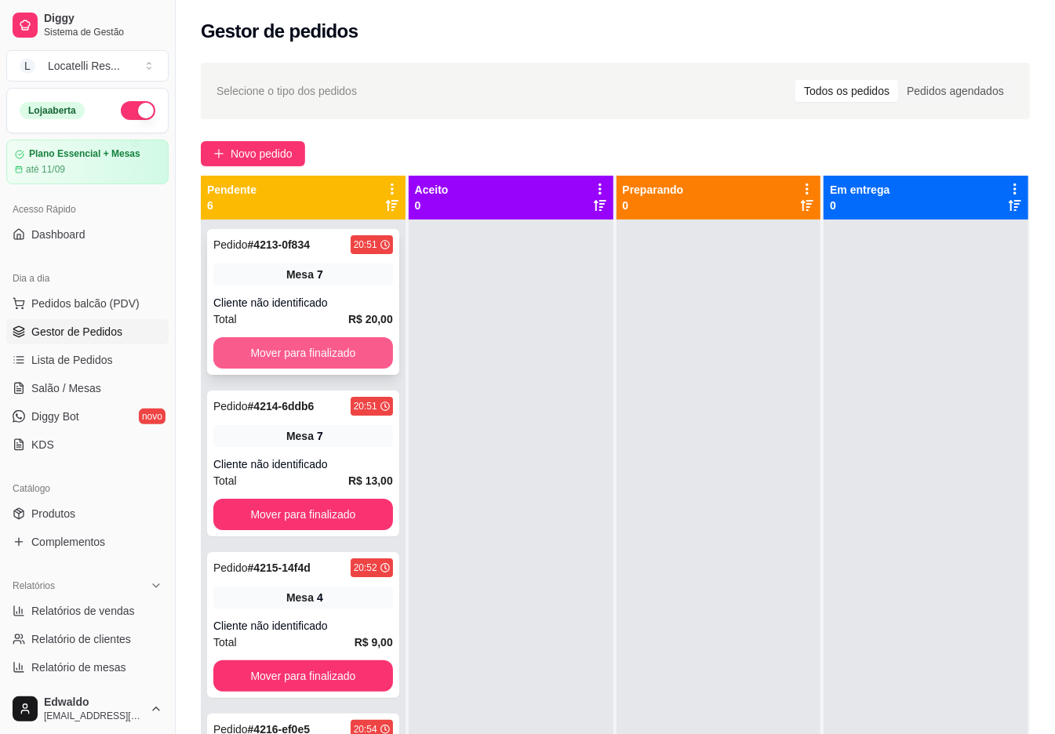
click at [275, 349] on button "Mover para finalizado" at bounding box center [303, 352] width 180 height 31
click at [286, 348] on button "Mover para finalizado" at bounding box center [303, 352] width 180 height 31
click at [287, 348] on button "Mover para finalizado" at bounding box center [303, 352] width 180 height 31
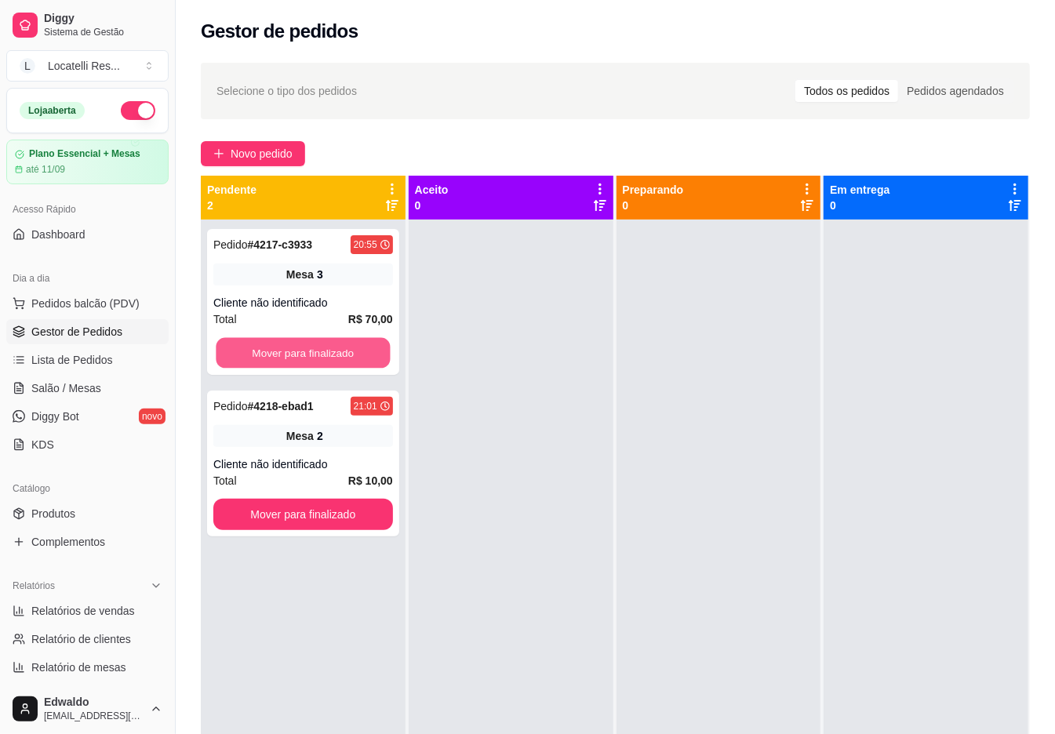
click at [287, 348] on button "Mover para finalizado" at bounding box center [303, 353] width 174 height 31
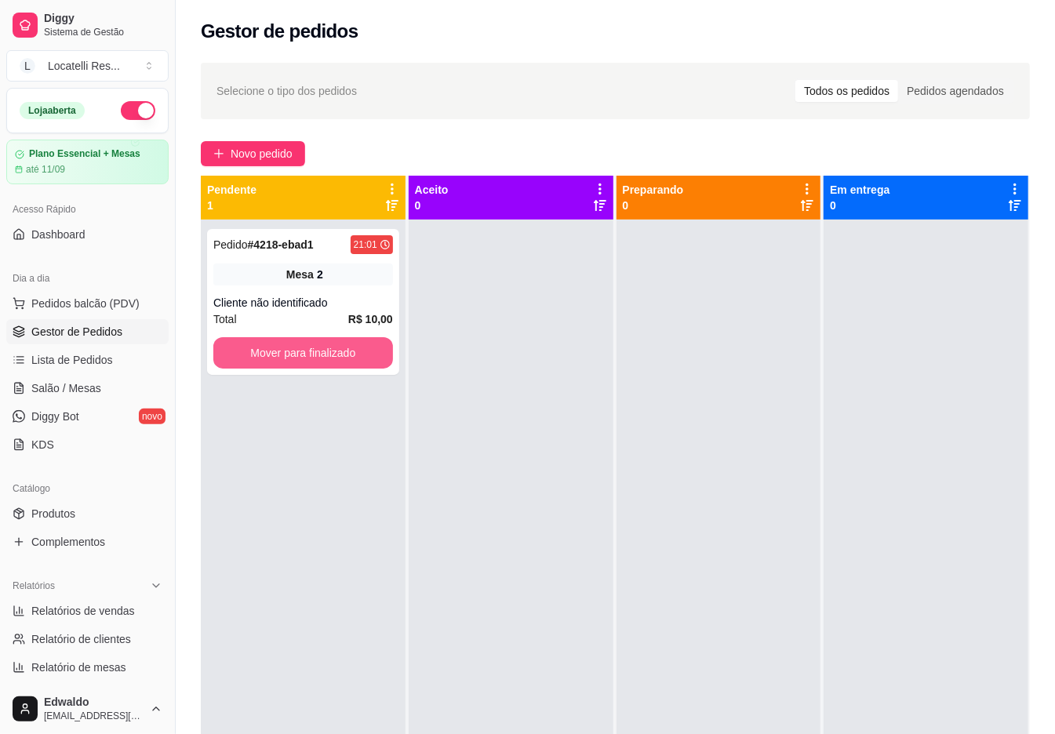
click at [287, 348] on button "Mover para finalizado" at bounding box center [303, 352] width 180 height 31
